Goal: Transaction & Acquisition: Download file/media

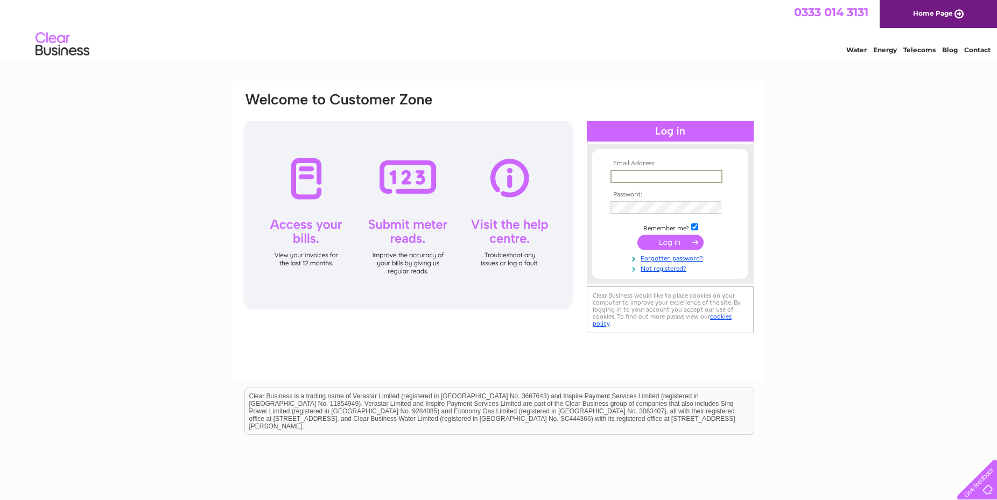
paste input "TFlynn@National-Amusements.com"
type input "TFlynn@National-Amusements.com"
click at [653, 240] on input "submit" at bounding box center [671, 242] width 66 height 15
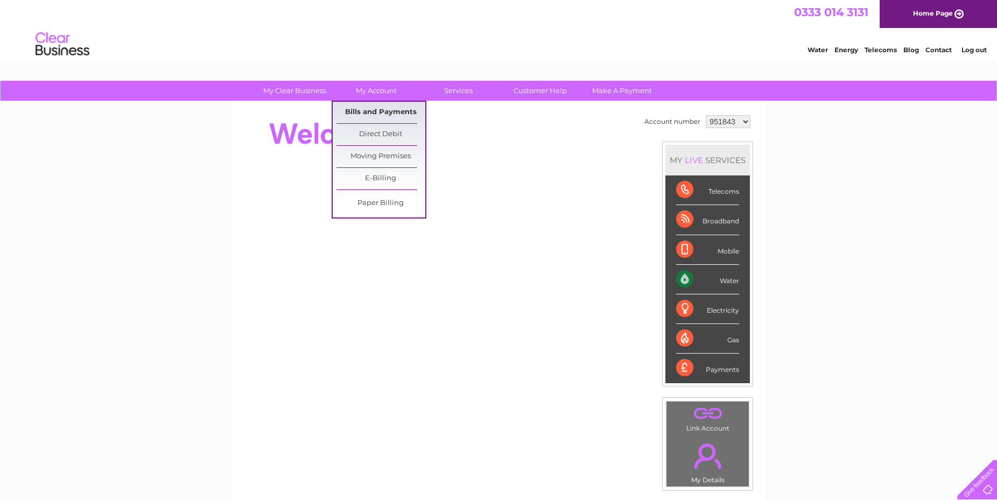
click at [364, 116] on link "Bills and Payments" at bounding box center [381, 113] width 89 height 22
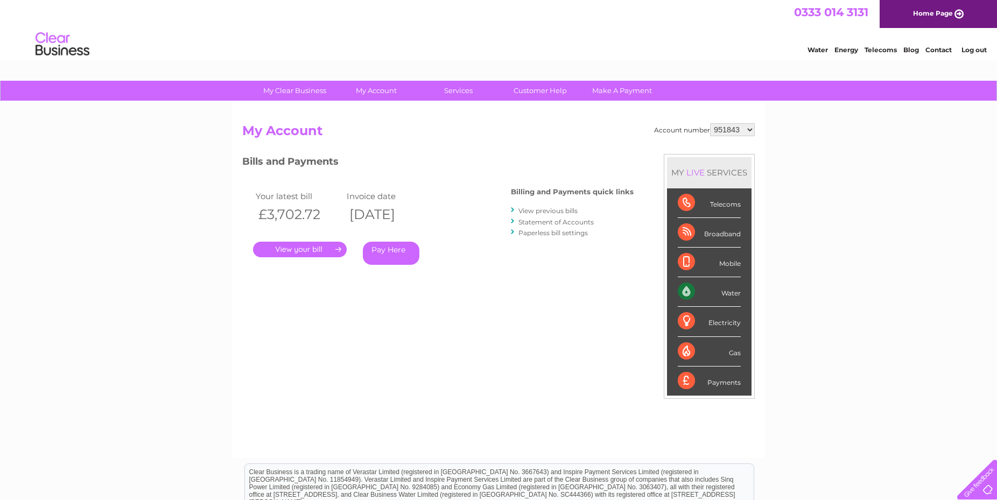
click at [298, 250] on link "." at bounding box center [300, 250] width 94 height 16
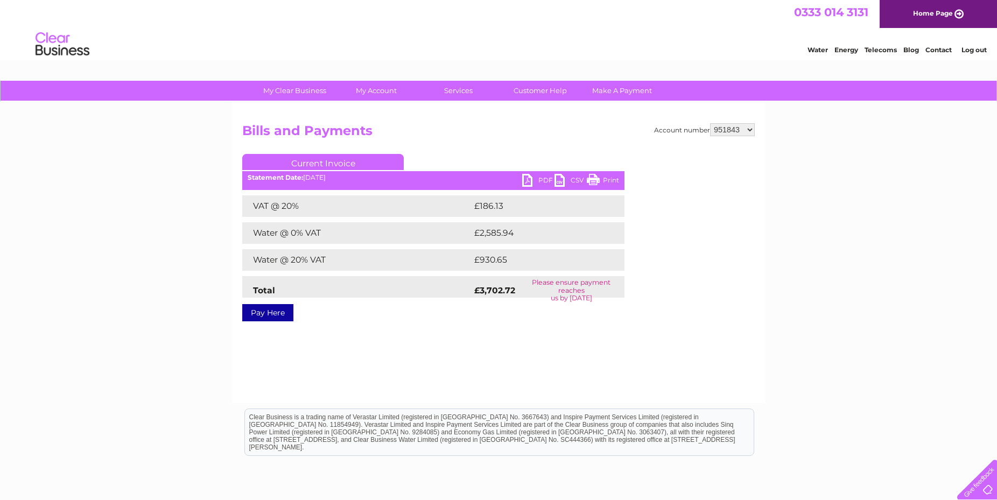
click at [532, 181] on link "PDF" at bounding box center [538, 182] width 32 height 16
click at [710, 123] on select "951843 951844 1087180" at bounding box center [732, 129] width 45 height 13
select select "951844"
click option "951844" at bounding box center [0, 0] width 0 height 0
click at [539, 179] on link "PDF" at bounding box center [538, 182] width 32 height 16
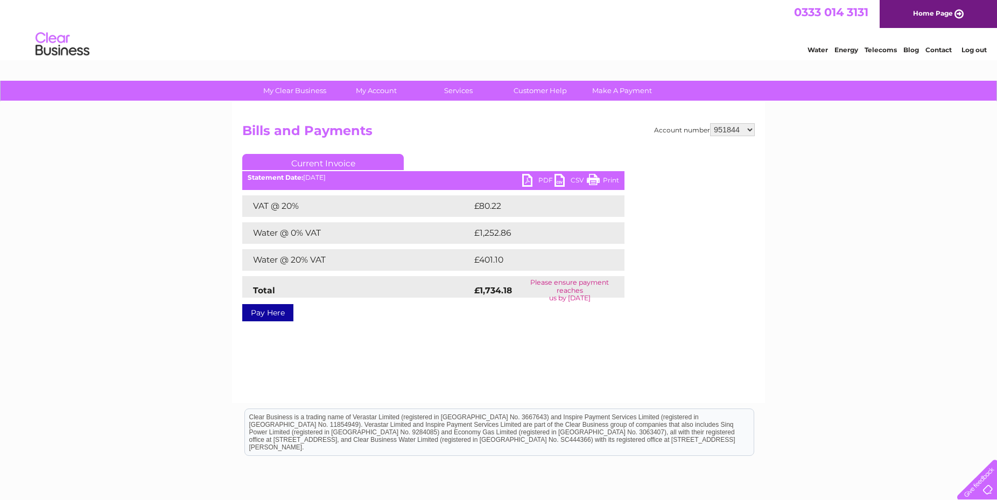
click at [710, 123] on select "951843 951844 1087180" at bounding box center [732, 129] width 45 height 13
select select "1087180"
click option "1087180" at bounding box center [0, 0] width 0 height 0
click at [533, 180] on link "PDF" at bounding box center [538, 182] width 32 height 16
click at [59, 44] on img at bounding box center [62, 44] width 55 height 33
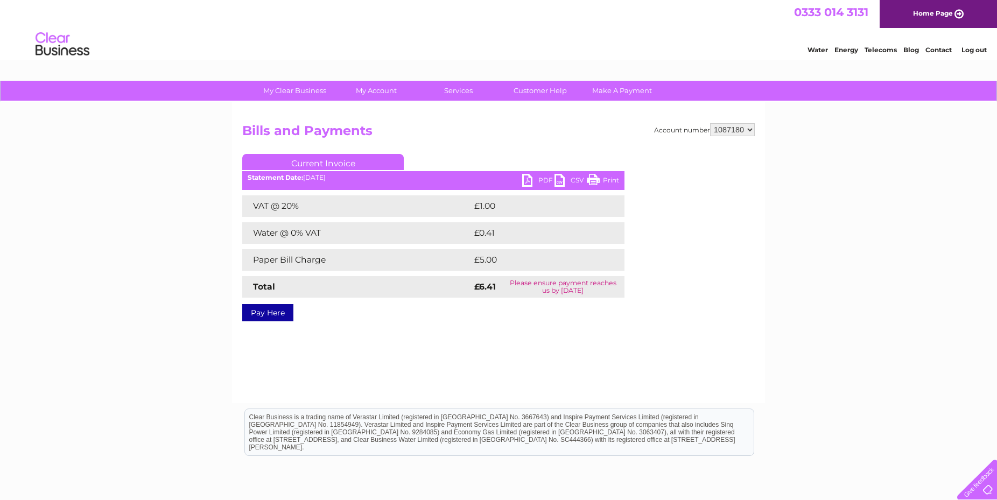
click at [970, 50] on link "Log out" at bounding box center [974, 50] width 25 height 8
